Goal: Use online tool/utility: Use online tool/utility

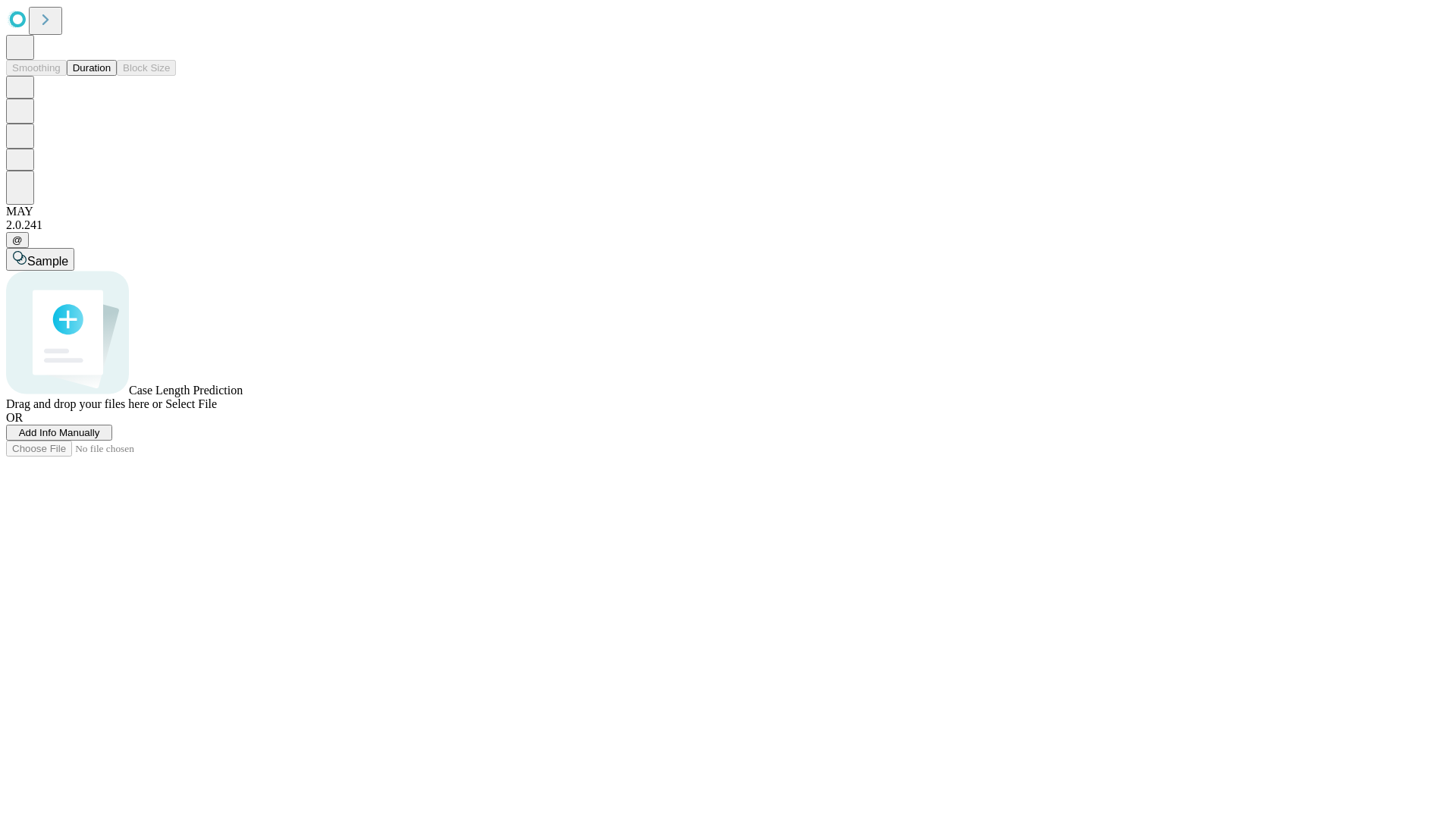
click at [217, 410] on span "Select File" at bounding box center [191, 404] width 52 height 13
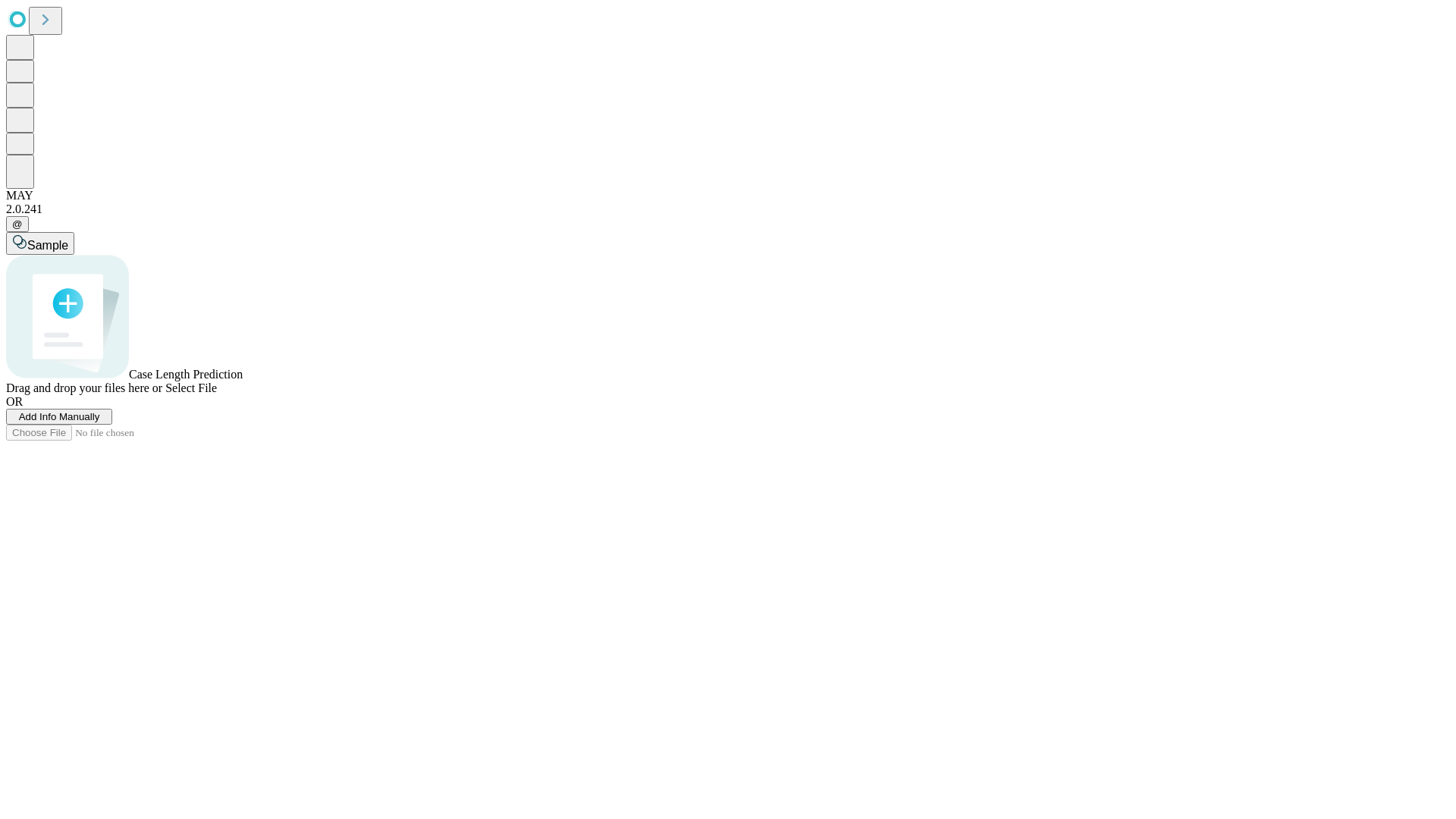
click at [217, 395] on span "Select File" at bounding box center [191, 388] width 52 height 13
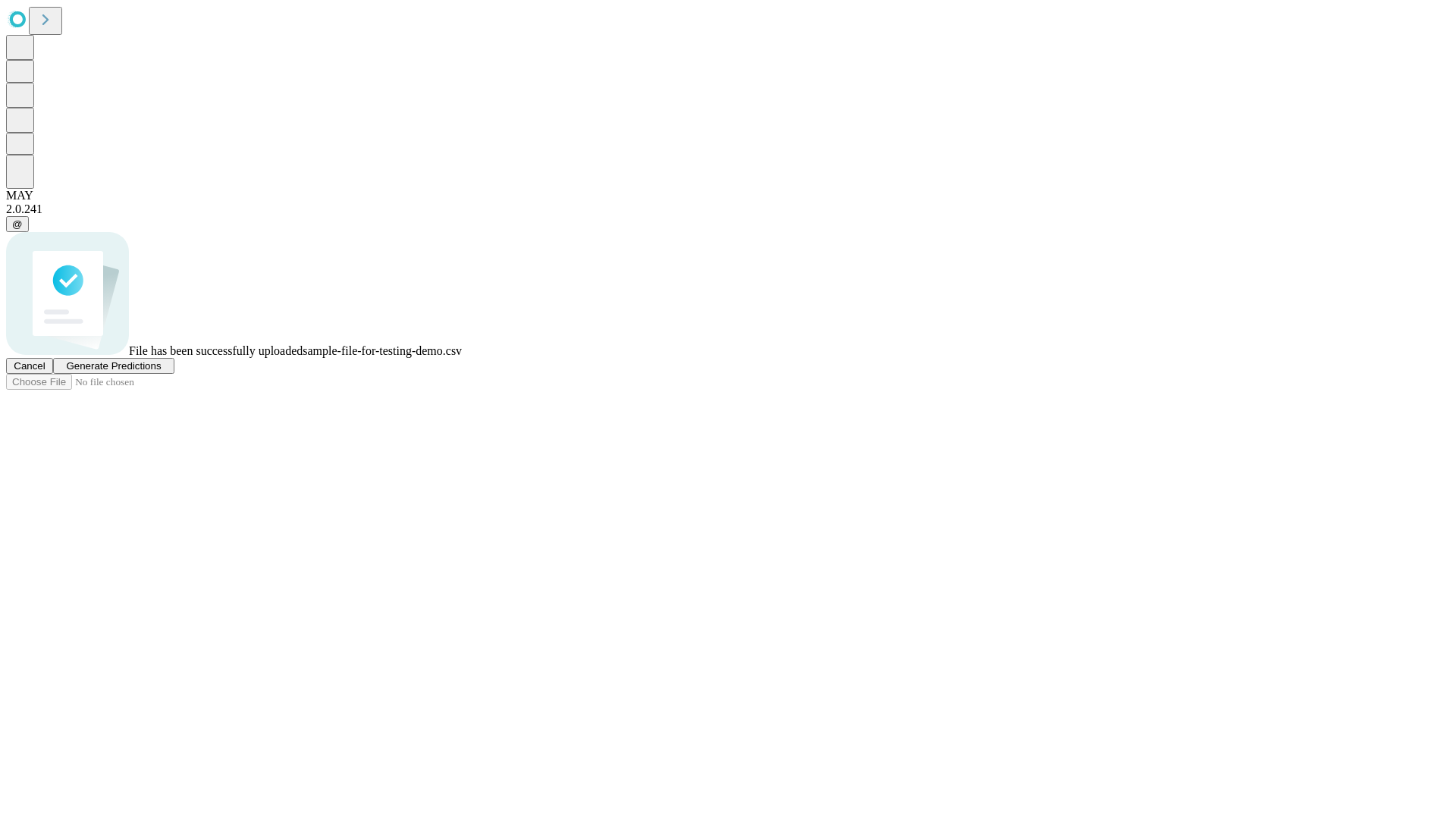
click at [161, 372] on span "Generate Predictions" at bounding box center [114, 366] width 94 height 11
